Goal: Task Accomplishment & Management: Use online tool/utility

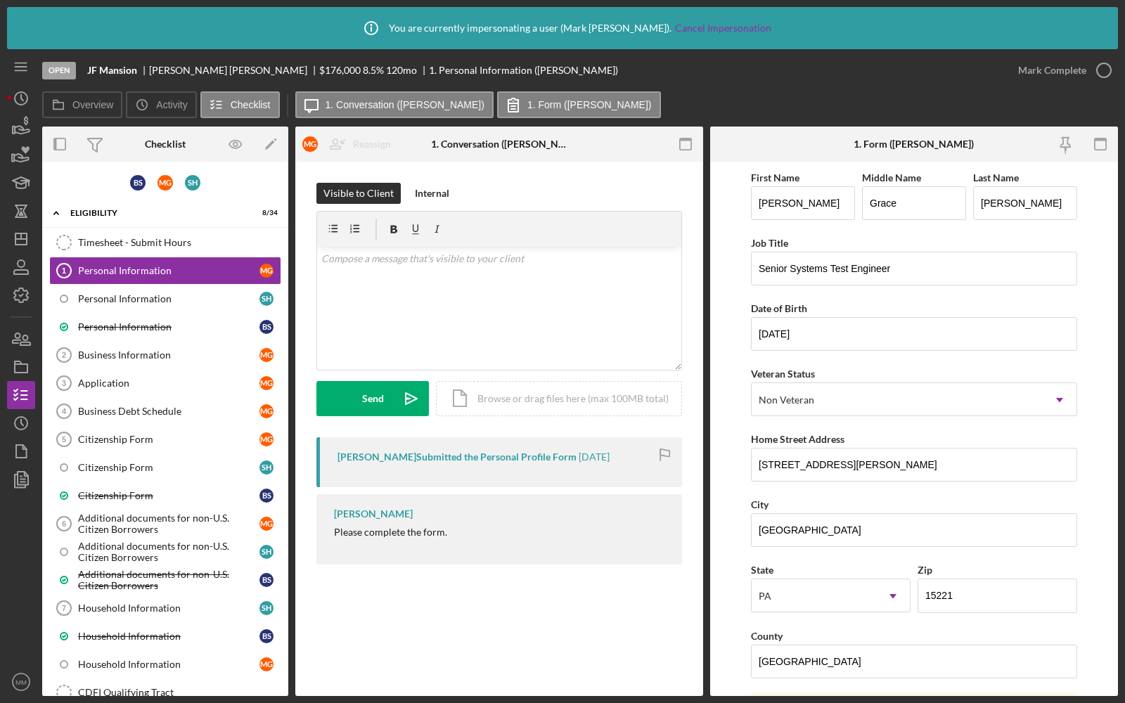
scroll to position [399, 0]
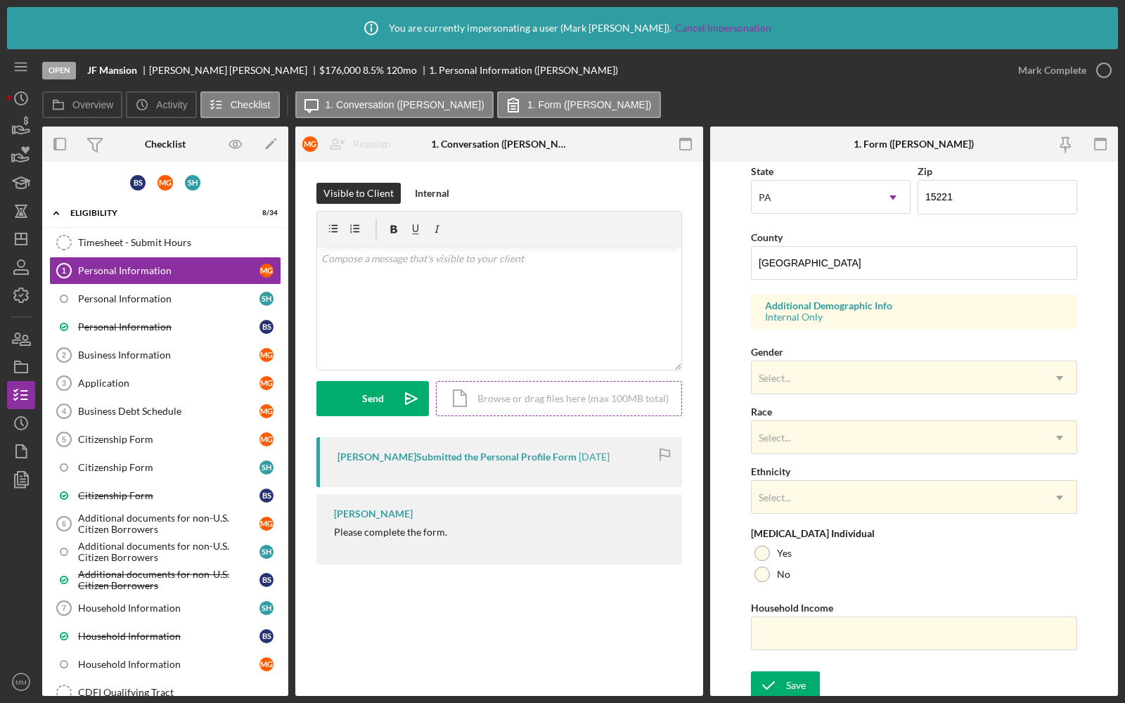
click at [526, 401] on div "Icon/Document Browse or drag files here (max 100MB total) Tap to choose files o…" at bounding box center [559, 398] width 246 height 35
